Goal: Check status: Check status

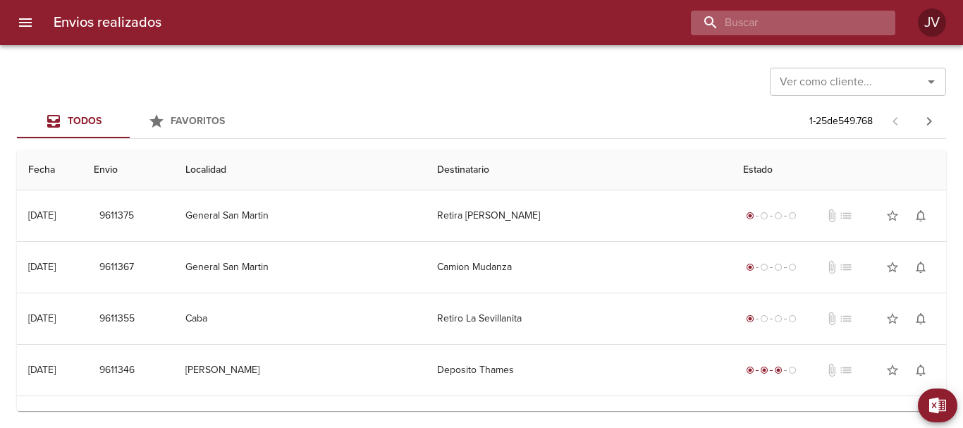
click at [844, 20] on input "buscar" at bounding box center [781, 23] width 180 height 25
click at [567, 18] on div at bounding box center [534, 23] width 722 height 25
click at [874, 30] on div at bounding box center [821, 23] width 148 height 25
click at [505, 43] on div "Envios realizados JV" at bounding box center [481, 22] width 963 height 45
click at [787, 18] on input "buscar" at bounding box center [781, 23] width 180 height 25
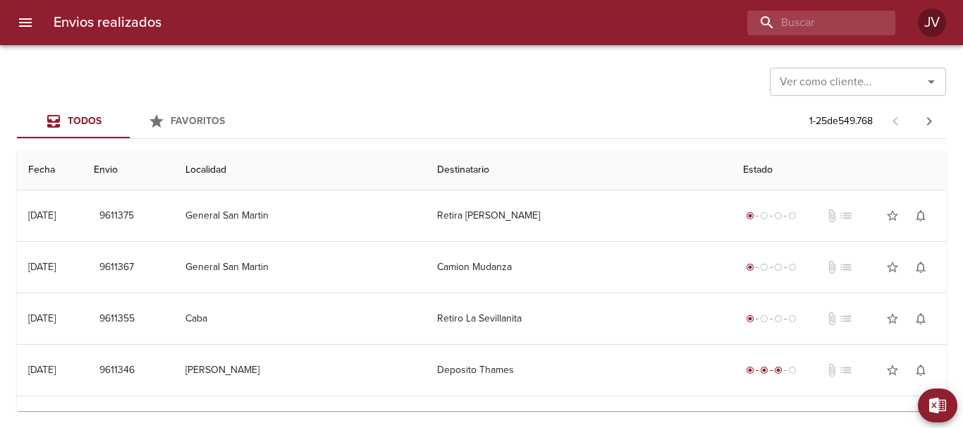
click at [610, 37] on div "Envios realizados JV" at bounding box center [481, 22] width 963 height 45
click at [823, 32] on input "buscar" at bounding box center [781, 23] width 180 height 25
click at [537, 27] on div at bounding box center [534, 23] width 722 height 25
click at [728, 9] on div "Envios realizados JV" at bounding box center [481, 22] width 963 height 45
click at [728, 20] on input "buscar" at bounding box center [781, 23] width 180 height 25
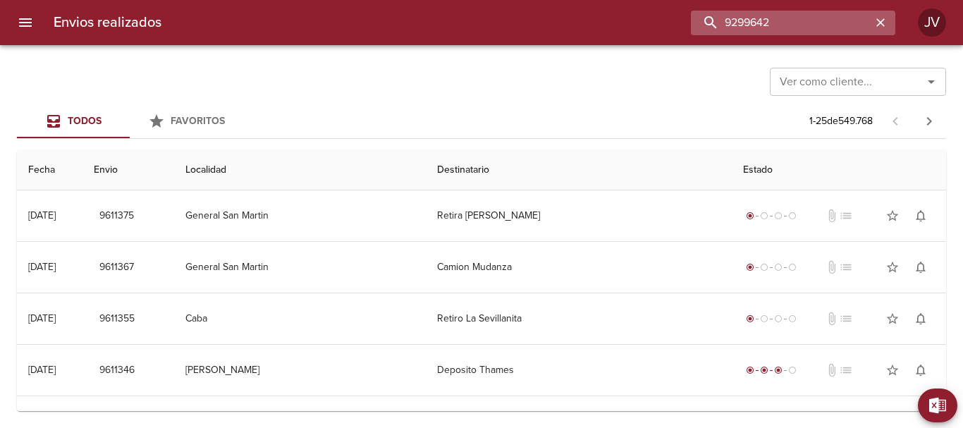
type input "9299642"
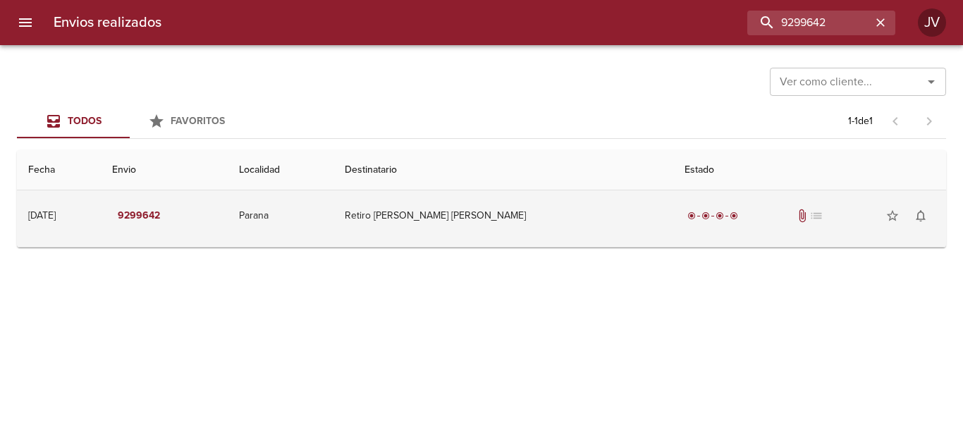
click at [548, 210] on td "Retiro Martinez Mateo Santiago" at bounding box center [503, 215] width 340 height 51
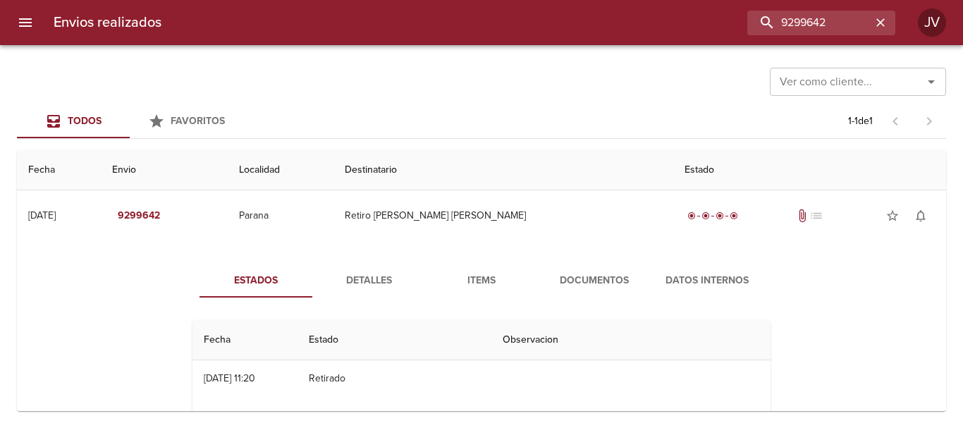
click at [562, 283] on span "Documentos" at bounding box center [594, 281] width 96 height 18
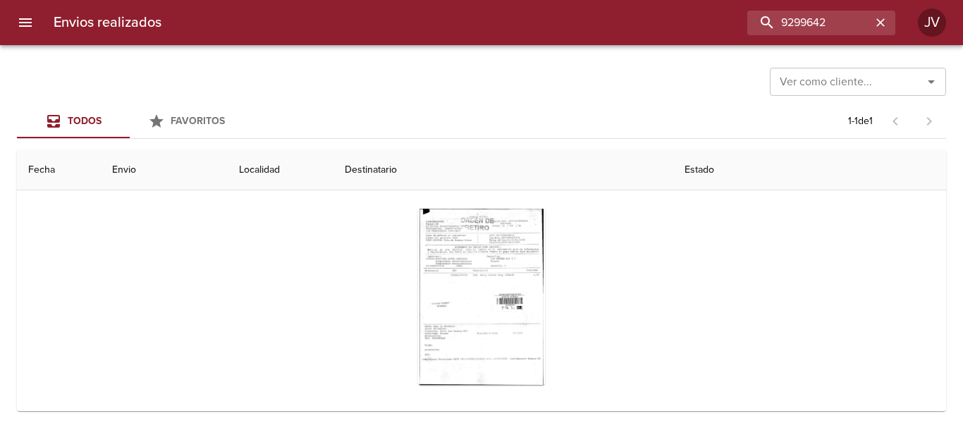
scroll to position [137, 0]
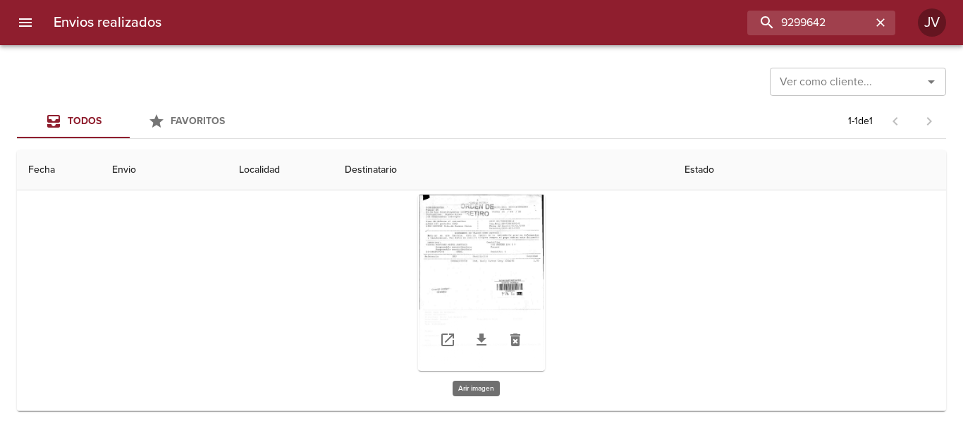
click at [526, 229] on div "Tabla de envíos del cliente" at bounding box center [481, 283] width 127 height 176
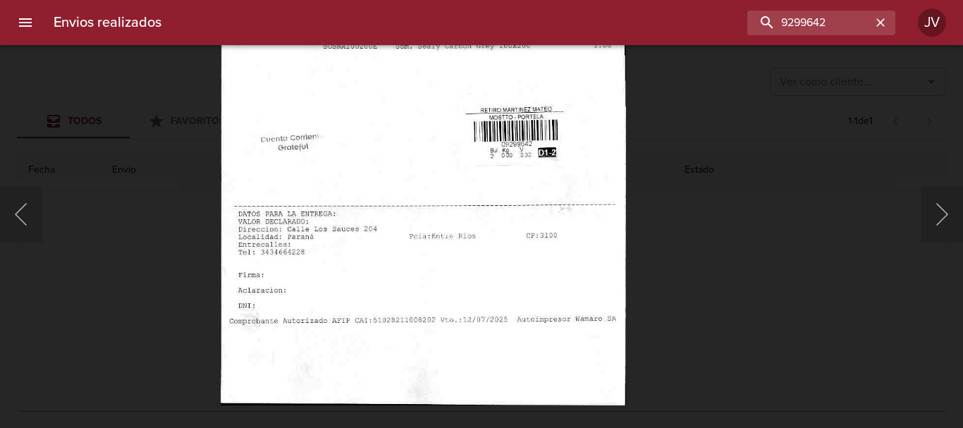
click at [494, 104] on img "Lightbox" at bounding box center [423, 117] width 405 height 577
click at [692, 186] on div "Lightbox" at bounding box center [481, 214] width 963 height 428
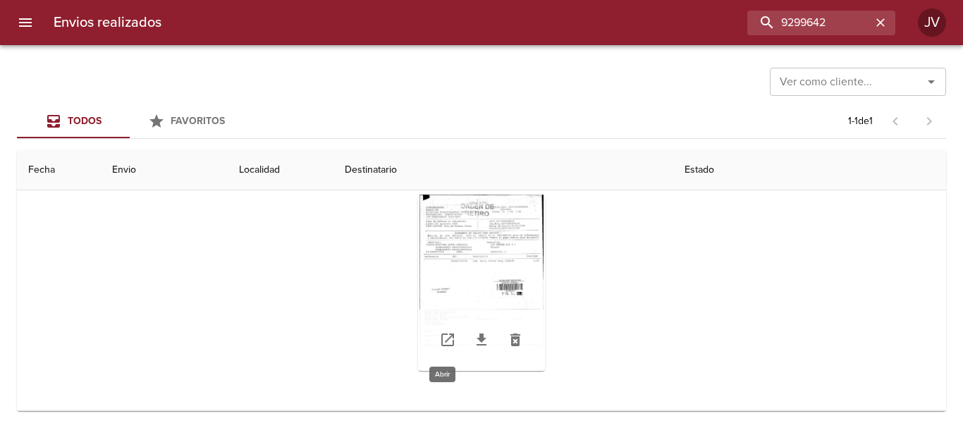
click at [444, 333] on icon "Tabla de envíos del cliente" at bounding box center [447, 339] width 17 height 17
